Goal: Information Seeking & Learning: Find specific fact

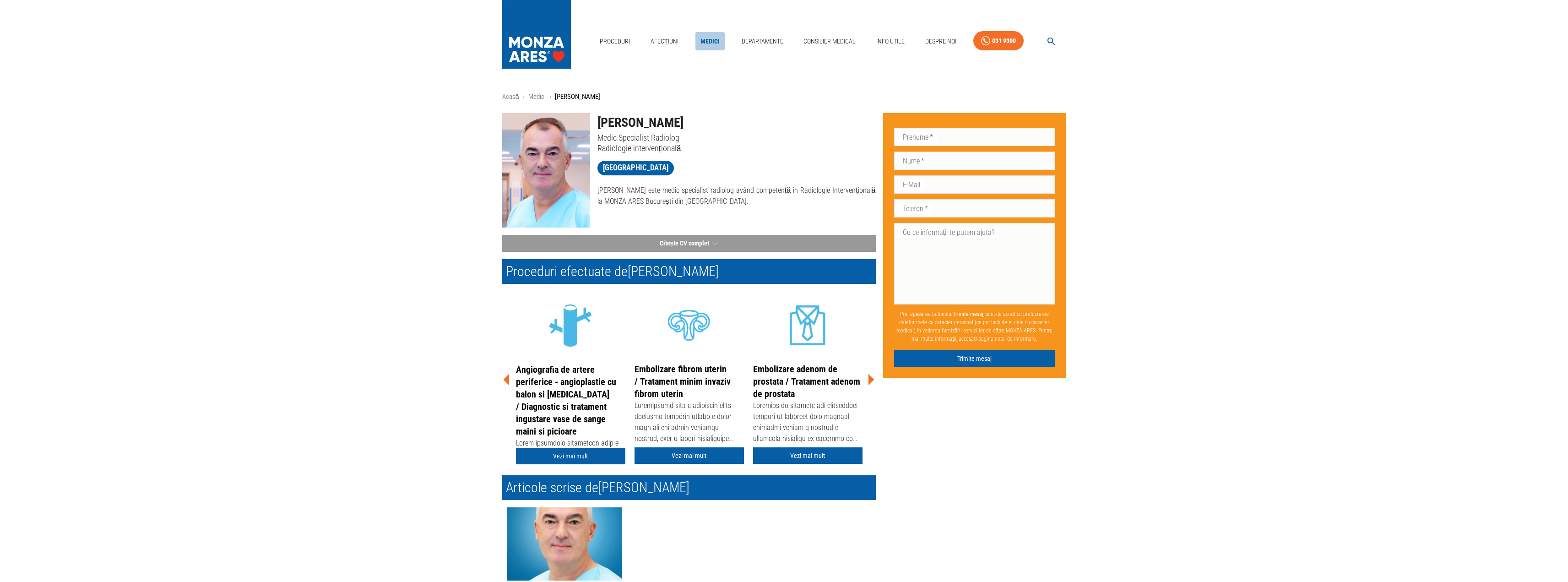
click at [705, 41] on link "Medici" at bounding box center [710, 41] width 29 height 19
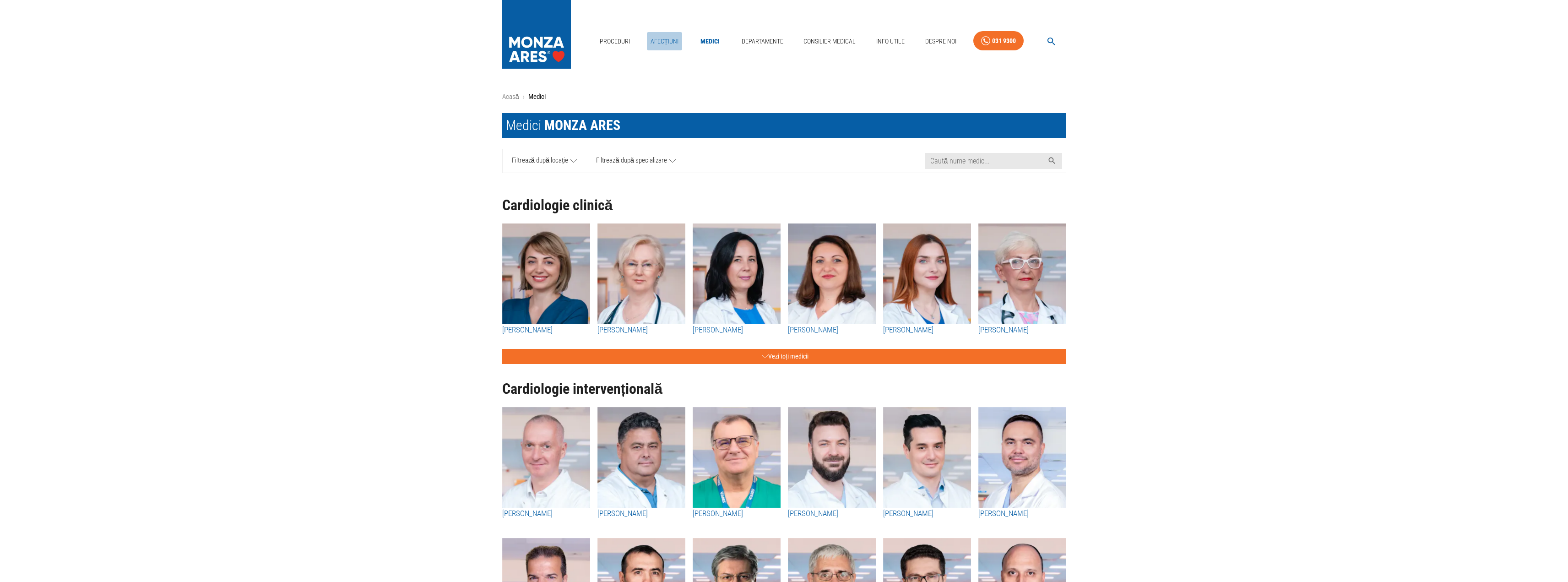
click at [669, 40] on link "Afecțiuni" at bounding box center [665, 41] width 36 height 19
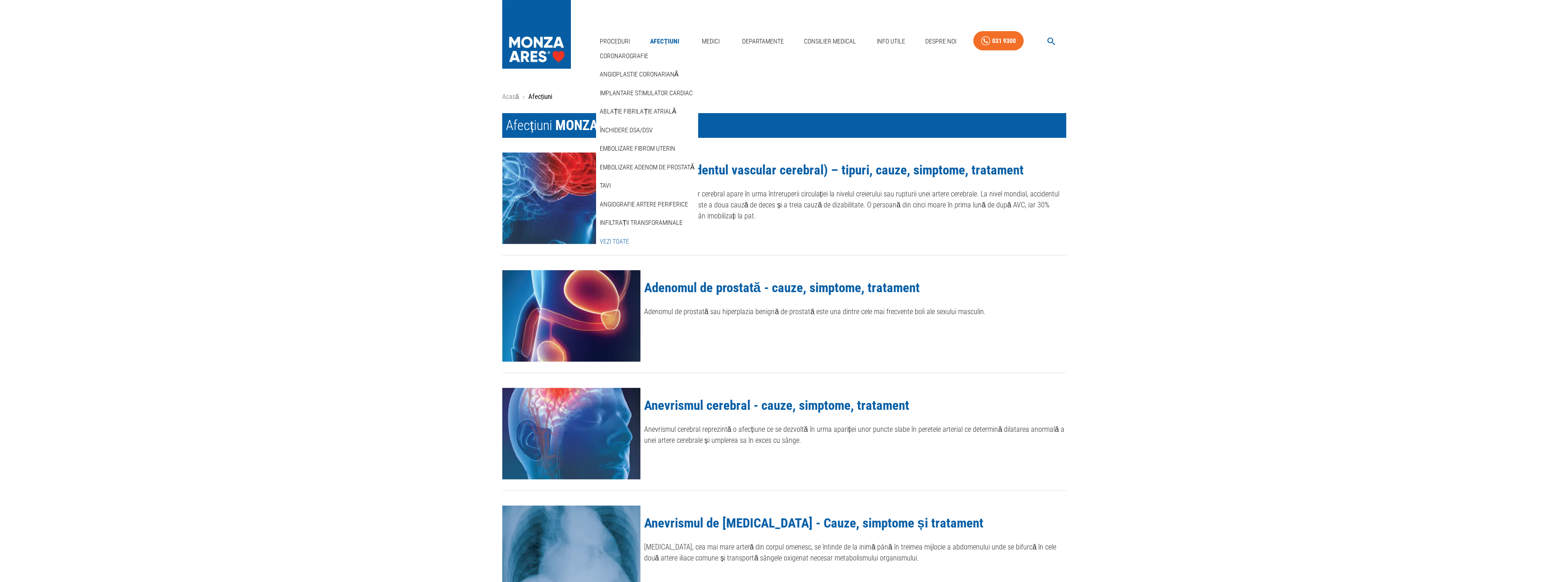
click at [614, 241] on link "Vezi Toate" at bounding box center [614, 241] width 33 height 15
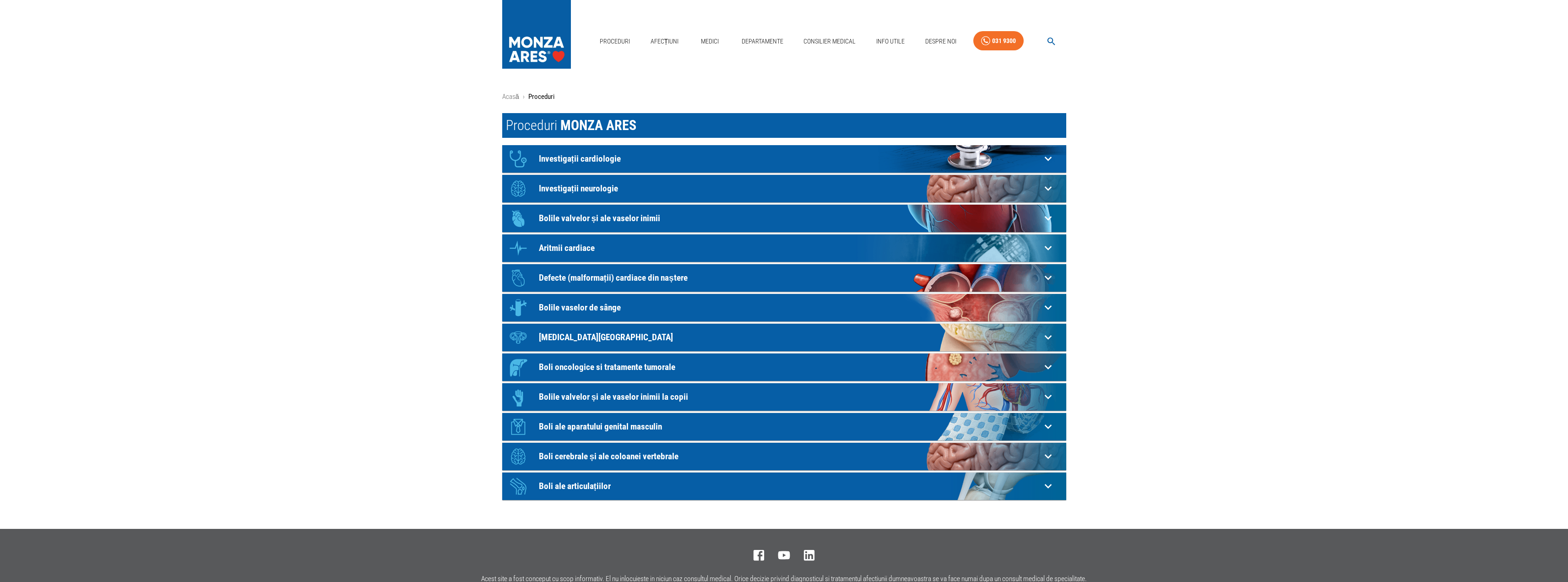
click at [643, 454] on p "Boli cerebrale și ale coloanei vertebrale" at bounding box center [789, 457] width 502 height 10
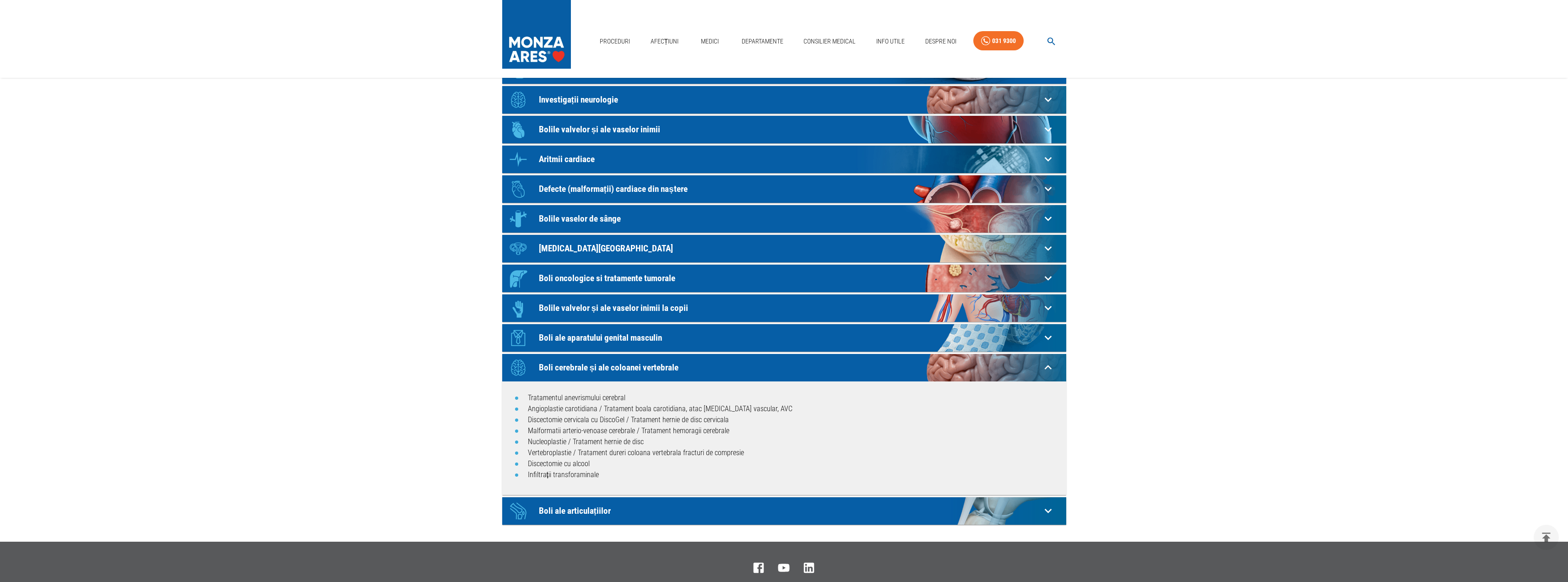
scroll to position [122, 0]
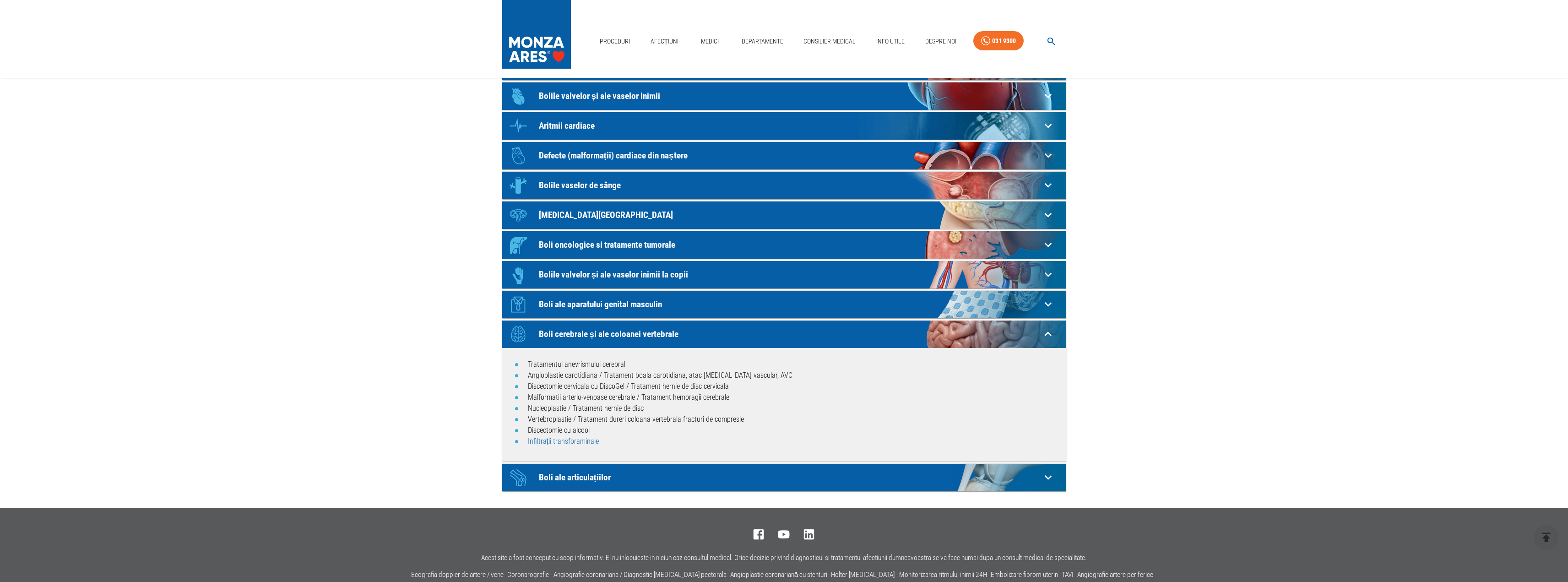
click at [550, 441] on link "Infiltrații transforaminale" at bounding box center [563, 441] width 71 height 9
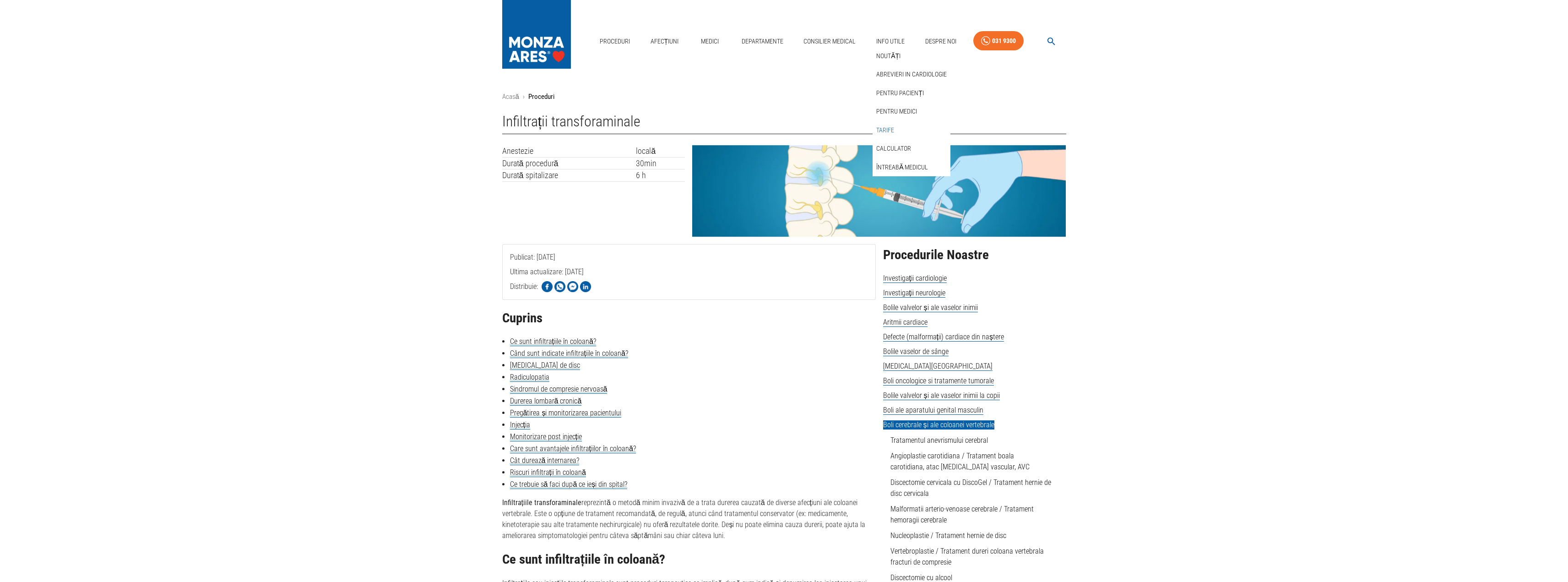
click at [889, 127] on link "Tarife" at bounding box center [885, 130] width 21 height 15
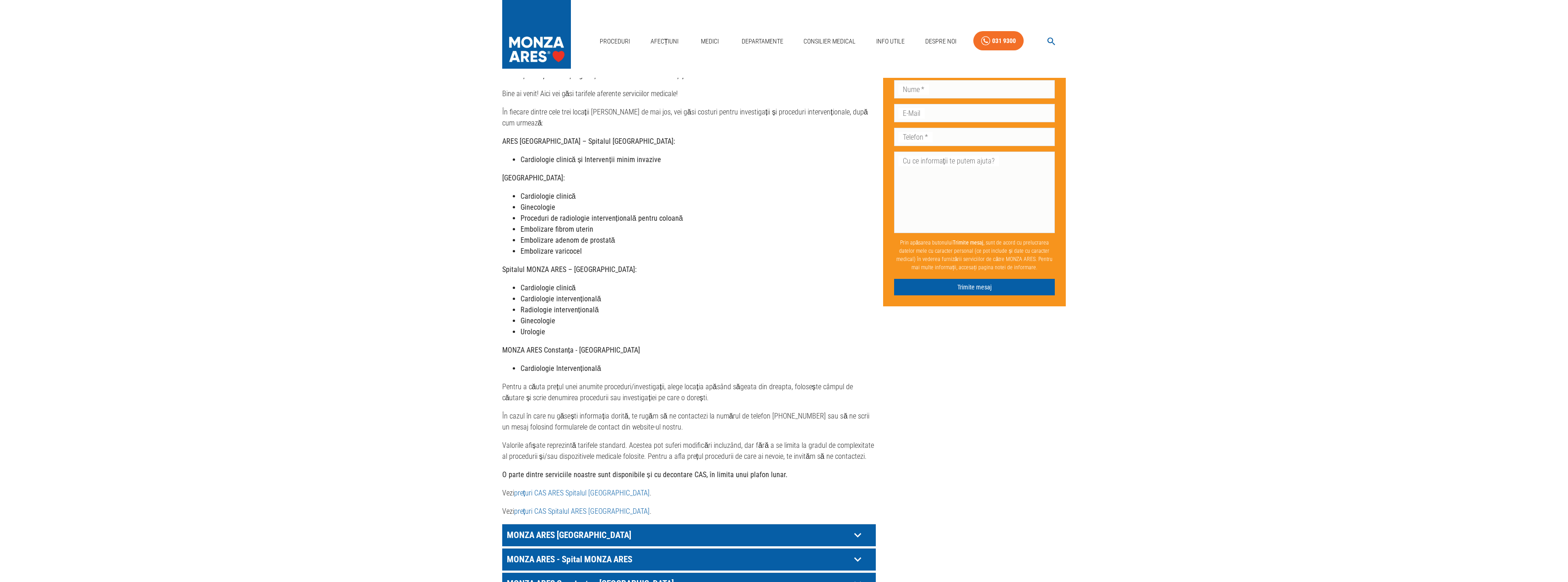
scroll to position [244, 0]
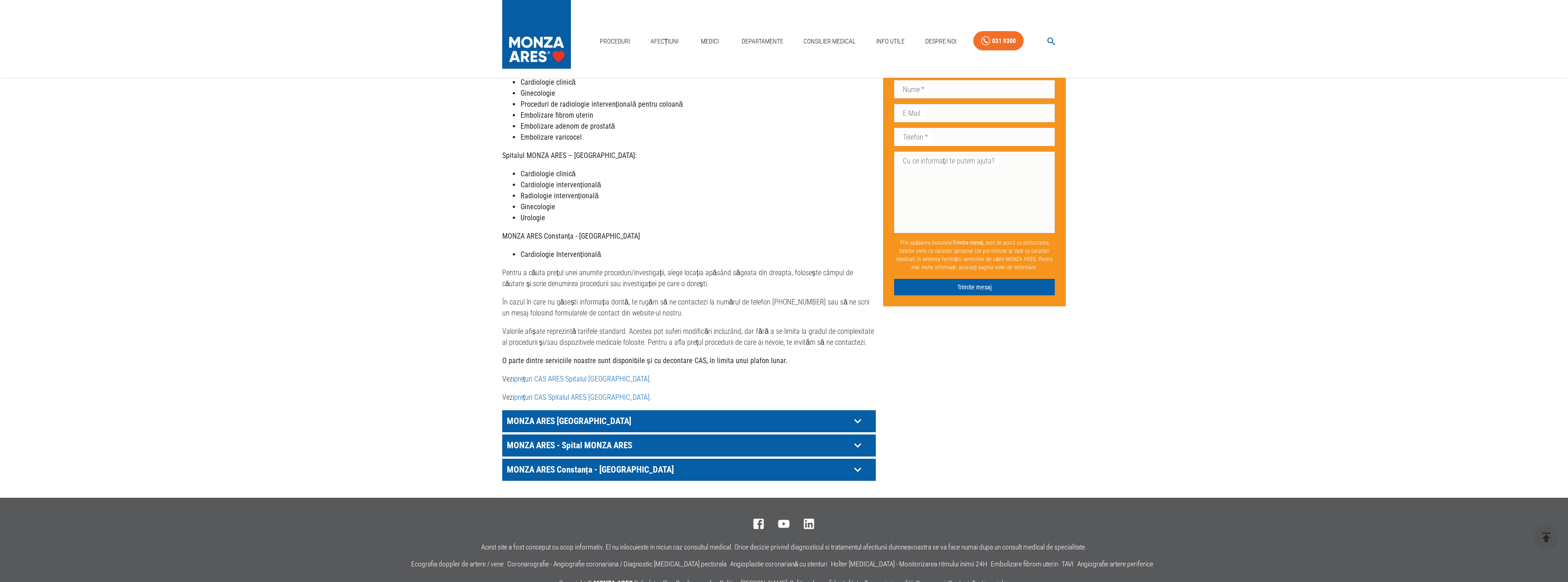
click at [701, 438] on p "MONZA ARES - Spital MONZA ARES" at bounding box center [677, 445] width 346 height 14
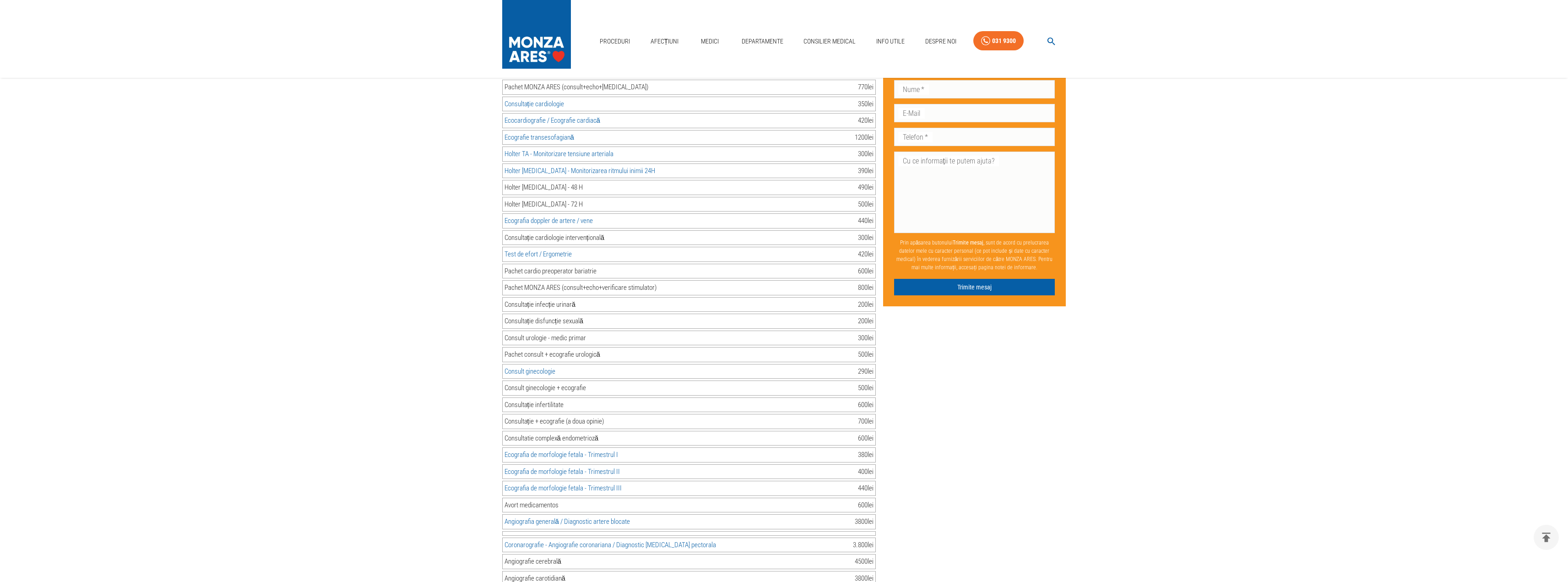
scroll to position [489, 0]
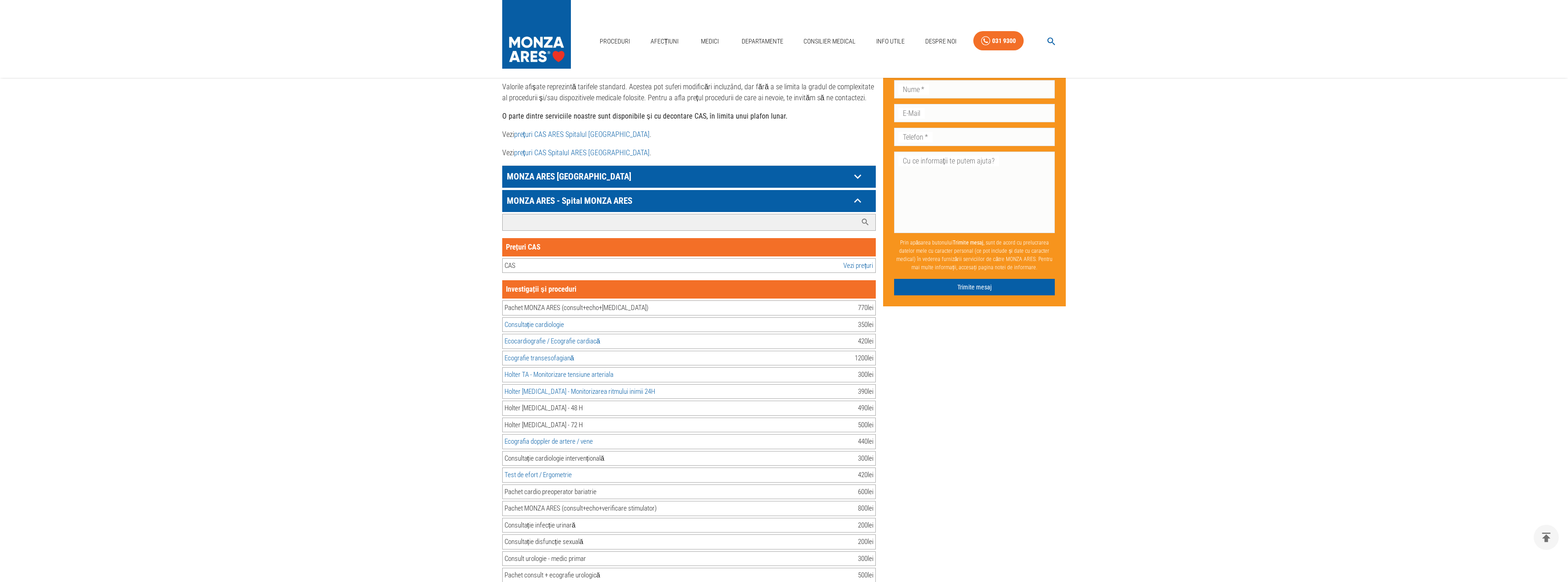
click at [587, 214] on input "Caută investigație/procedură..." at bounding box center [680, 222] width 354 height 16
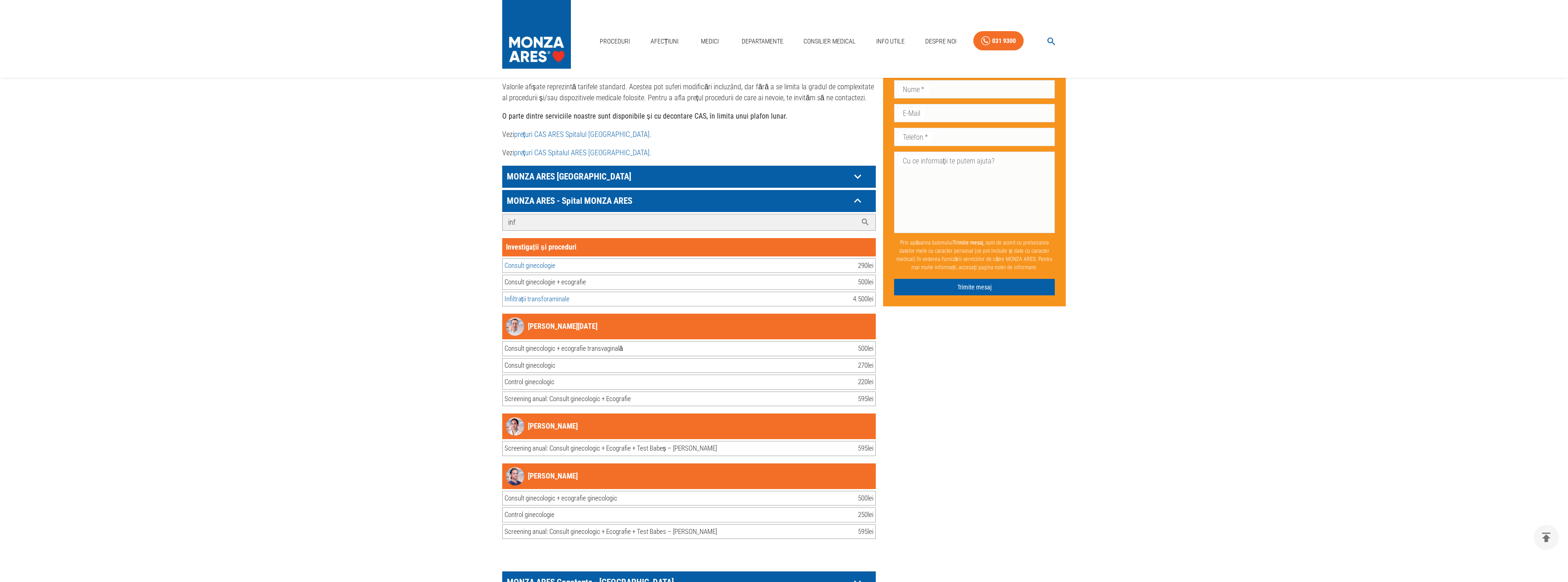
scroll to position [408, 0]
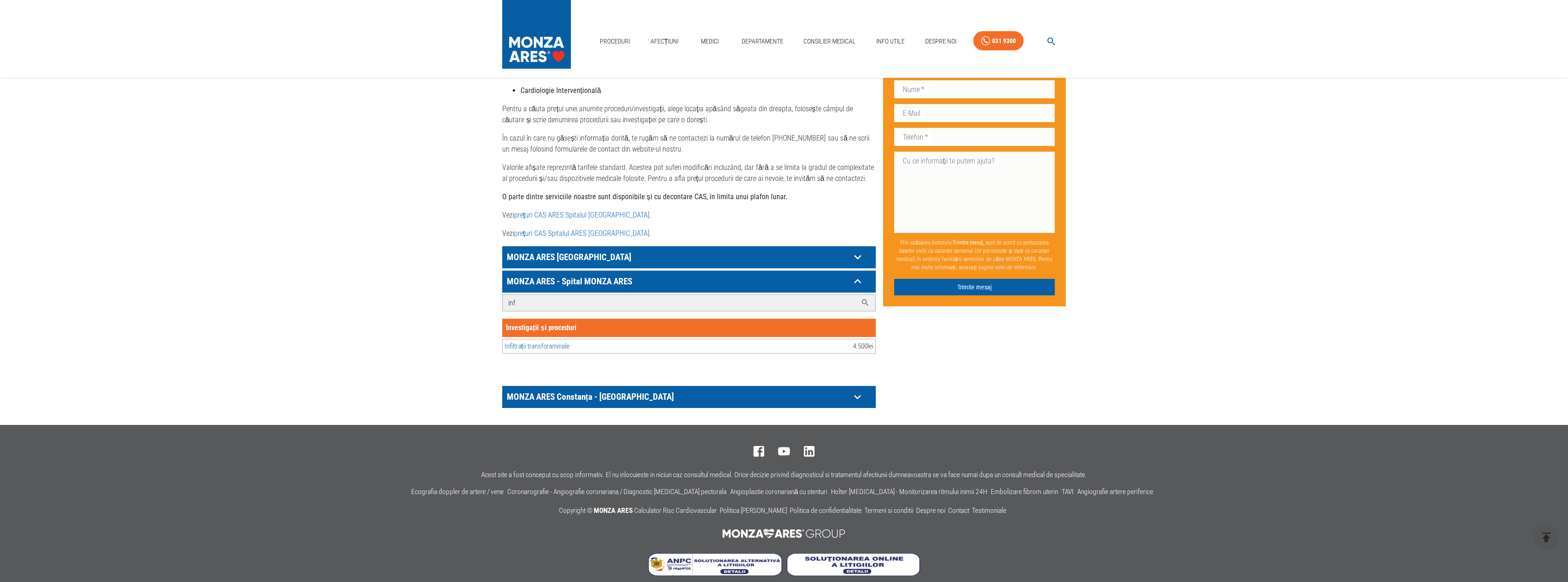
type input "inf"
click at [553, 342] on link "Infiltrații transforaminale" at bounding box center [537, 346] width 65 height 9
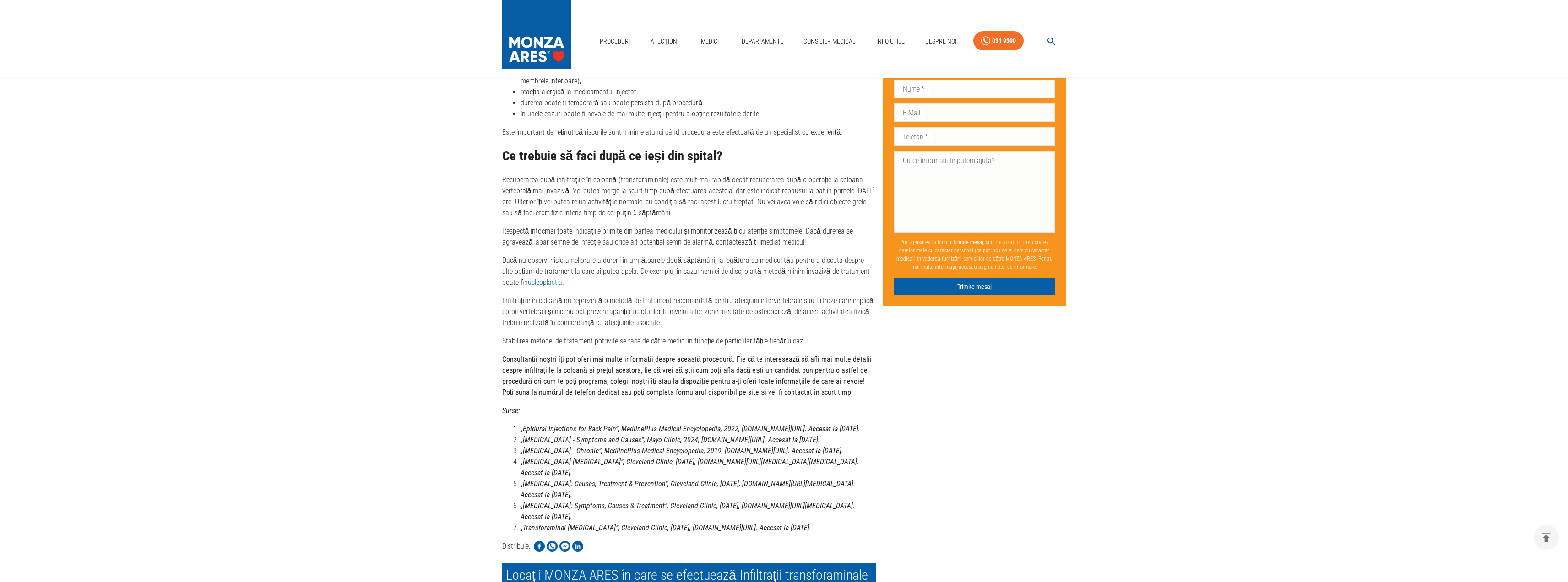
scroll to position [2520, 0]
